Goal: Task Accomplishment & Management: Complete application form

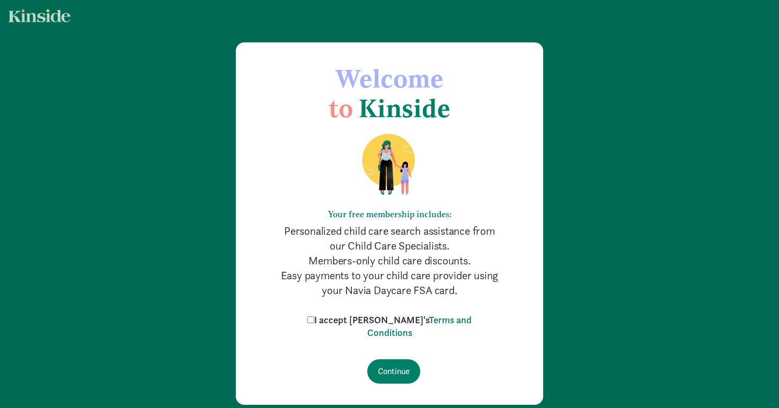
click at [314, 317] on input "I accept [PERSON_NAME]'s Terms and Conditions" at bounding box center [310, 319] width 7 height 7
checkbox input "true"
click at [389, 374] on input "Continue" at bounding box center [393, 371] width 53 height 24
